Goal: Transaction & Acquisition: Download file/media

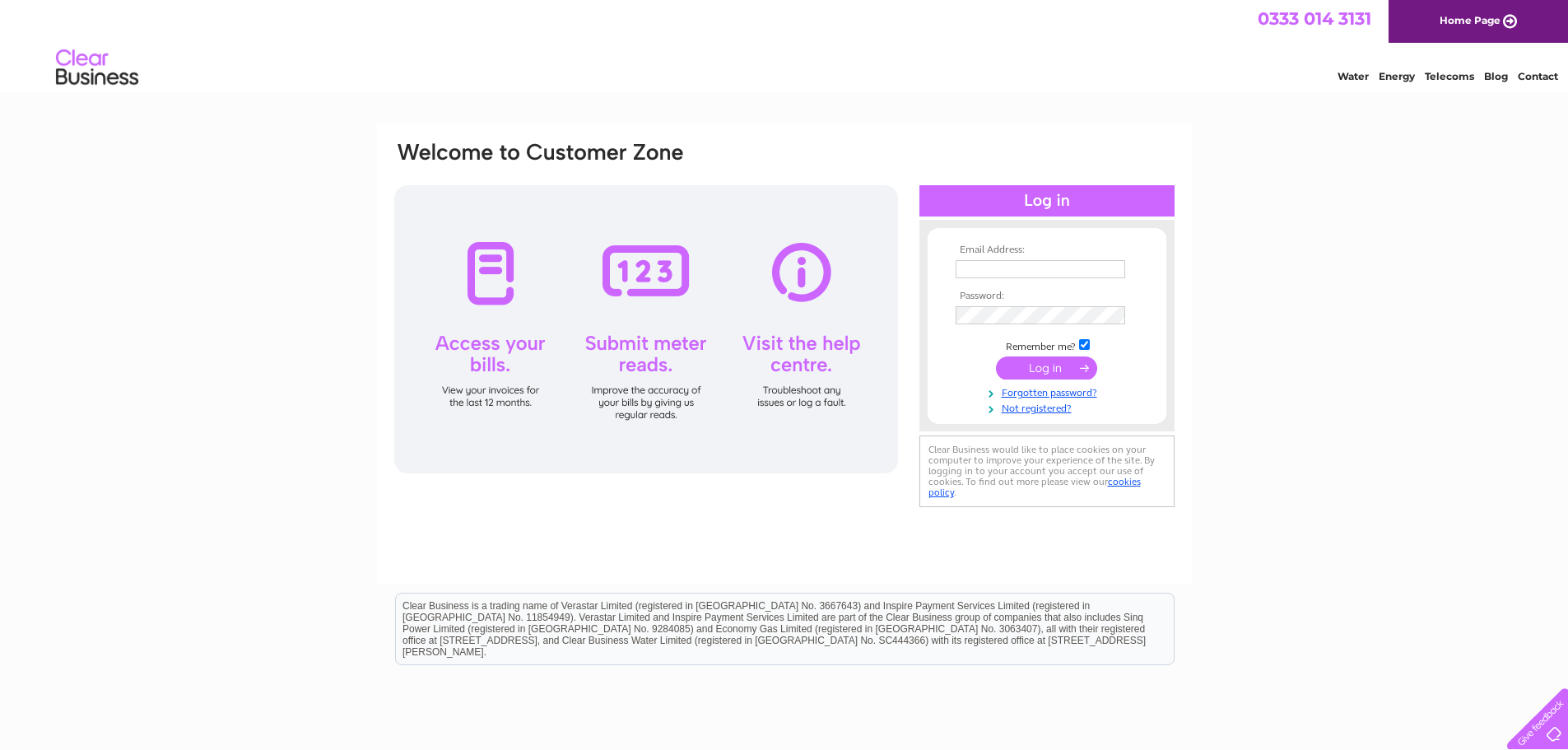
type input "andaazmcr@gmail.com"
click at [1041, 366] on input "submit" at bounding box center [1047, 368] width 102 height 23
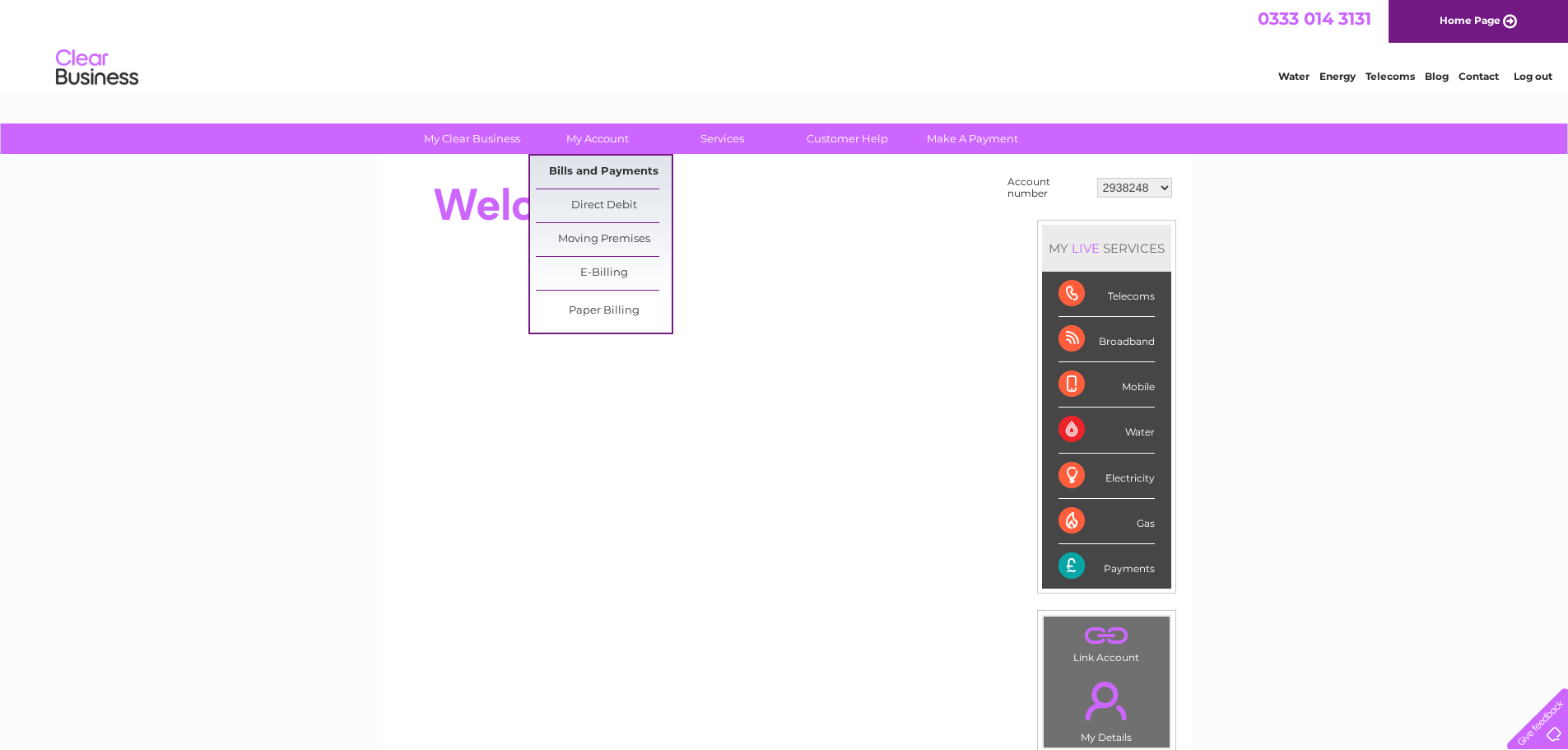
click at [604, 167] on link "Bills and Payments" at bounding box center [603, 171] width 136 height 33
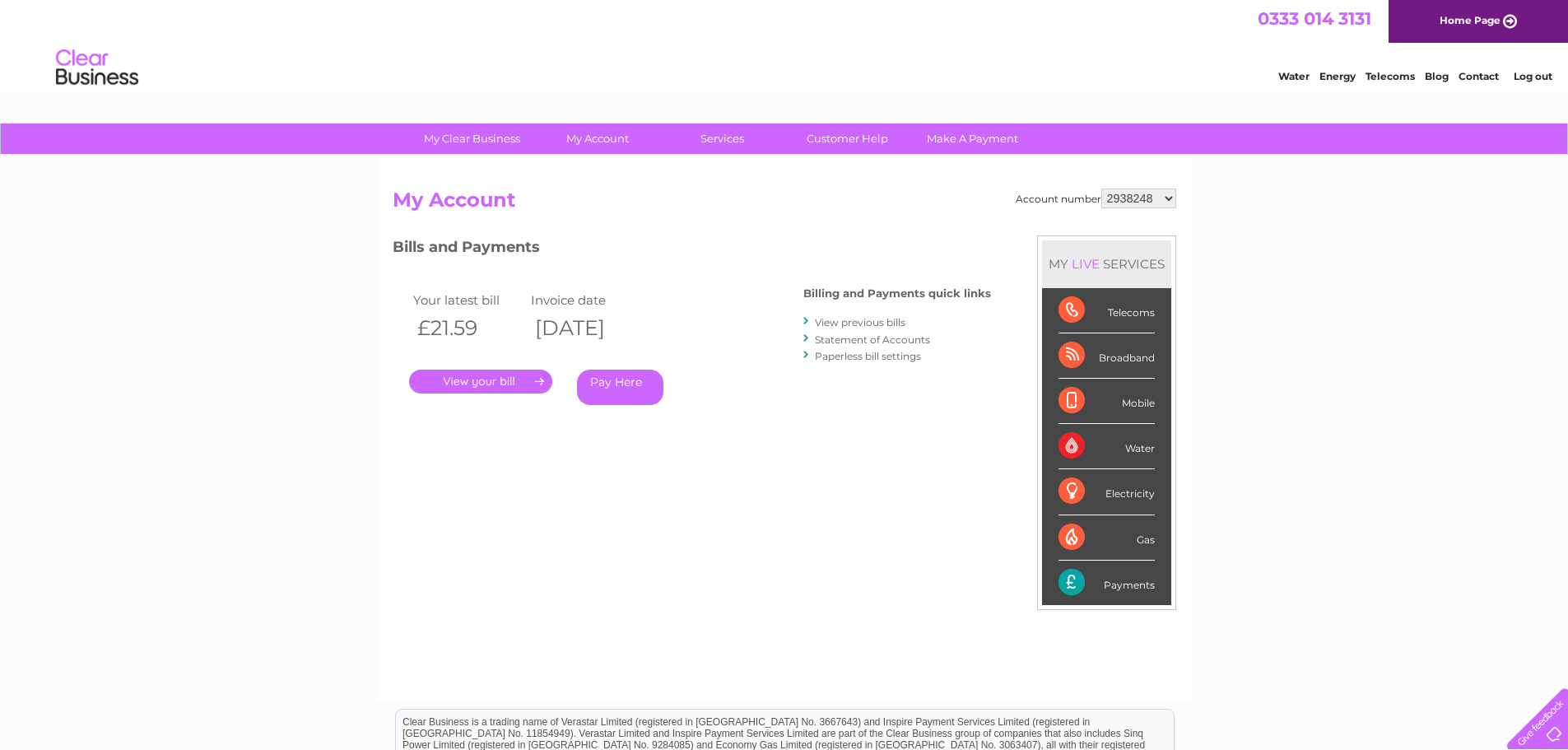
click at [1129, 194] on select "2938248 30326066" at bounding box center [1139, 198] width 75 height 20
select select "30326066"
click at [1101, 188] on select "2938248 30326066" at bounding box center [1139, 198] width 75 height 20
click at [486, 380] on link "." at bounding box center [481, 381] width 143 height 24
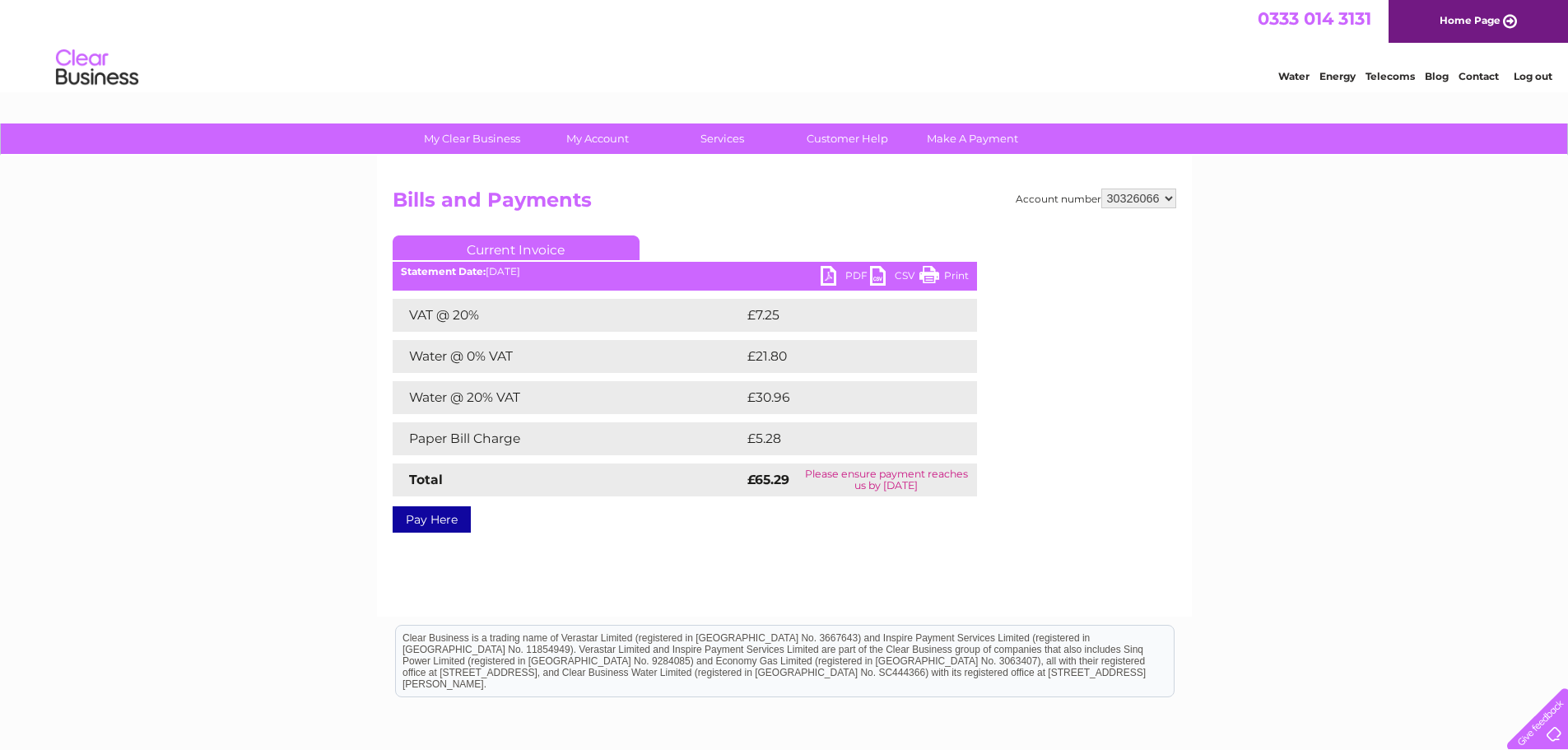
click at [829, 276] on link "PDF" at bounding box center [845, 277] width 49 height 24
